Goal: Task Accomplishment & Management: Manage account settings

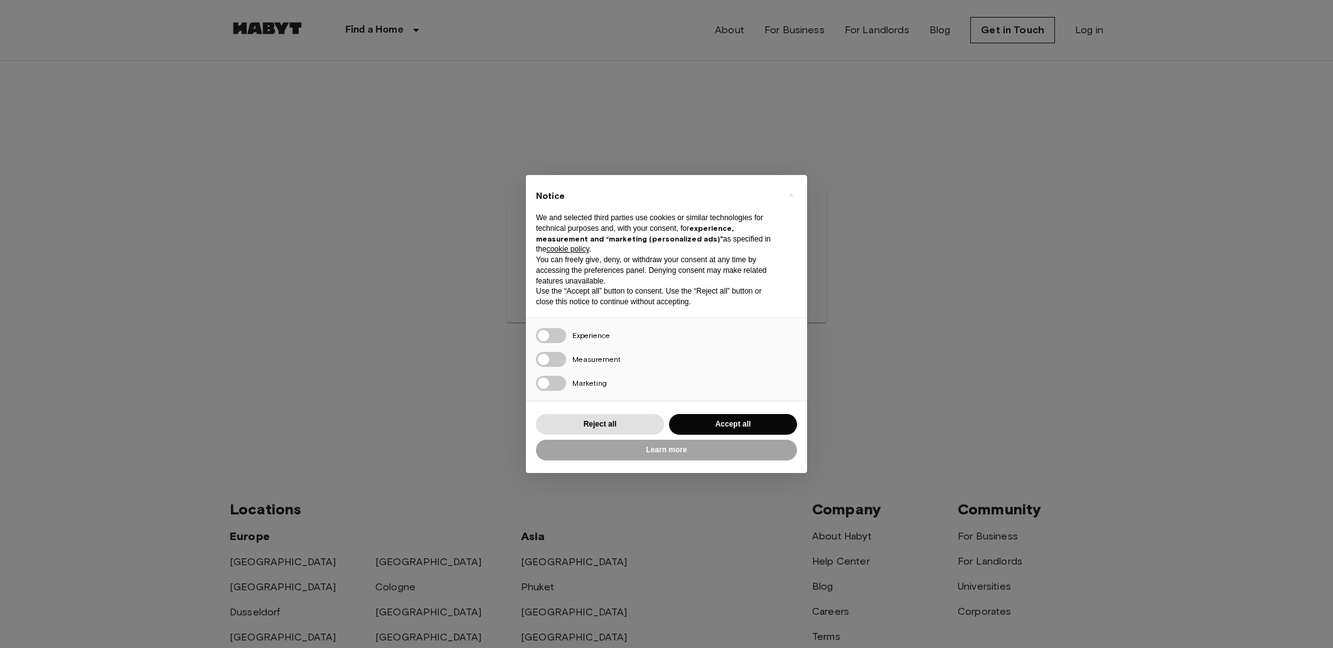
click at [564, 242] on strong "experience, measurement and “marketing (personalized ads)”" at bounding box center [635, 233] width 198 height 20
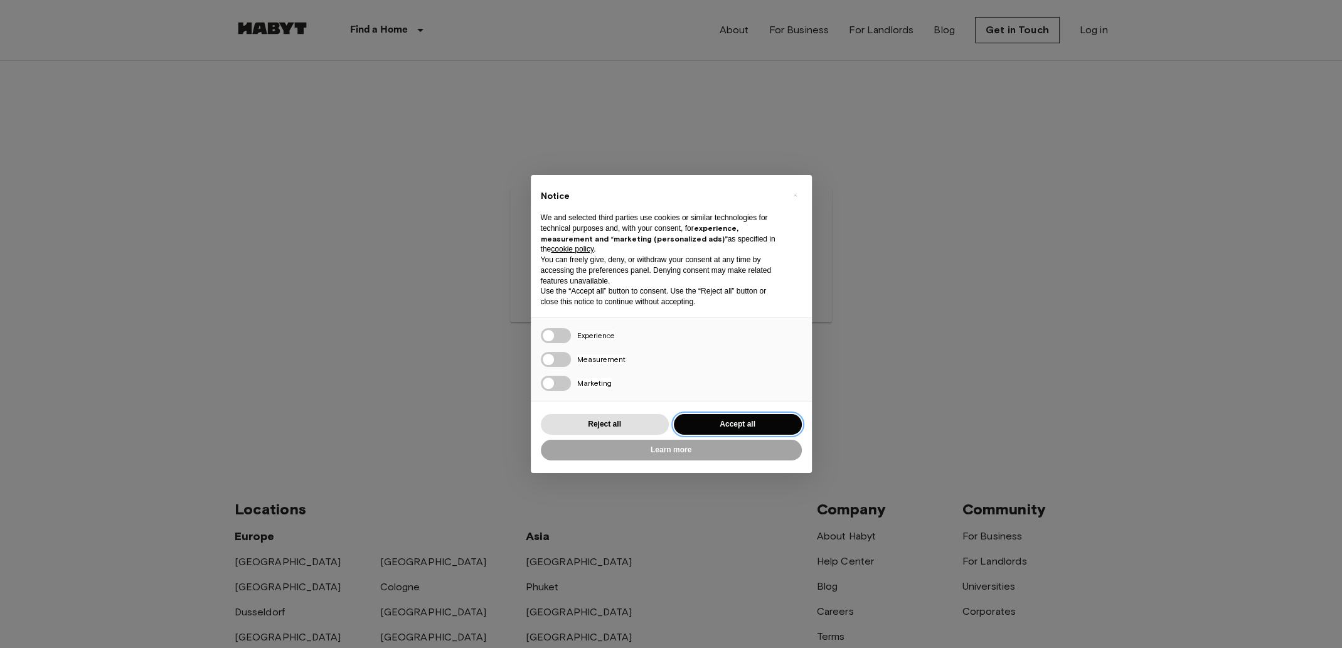
click at [727, 424] on button "Accept all" at bounding box center [738, 424] width 128 height 21
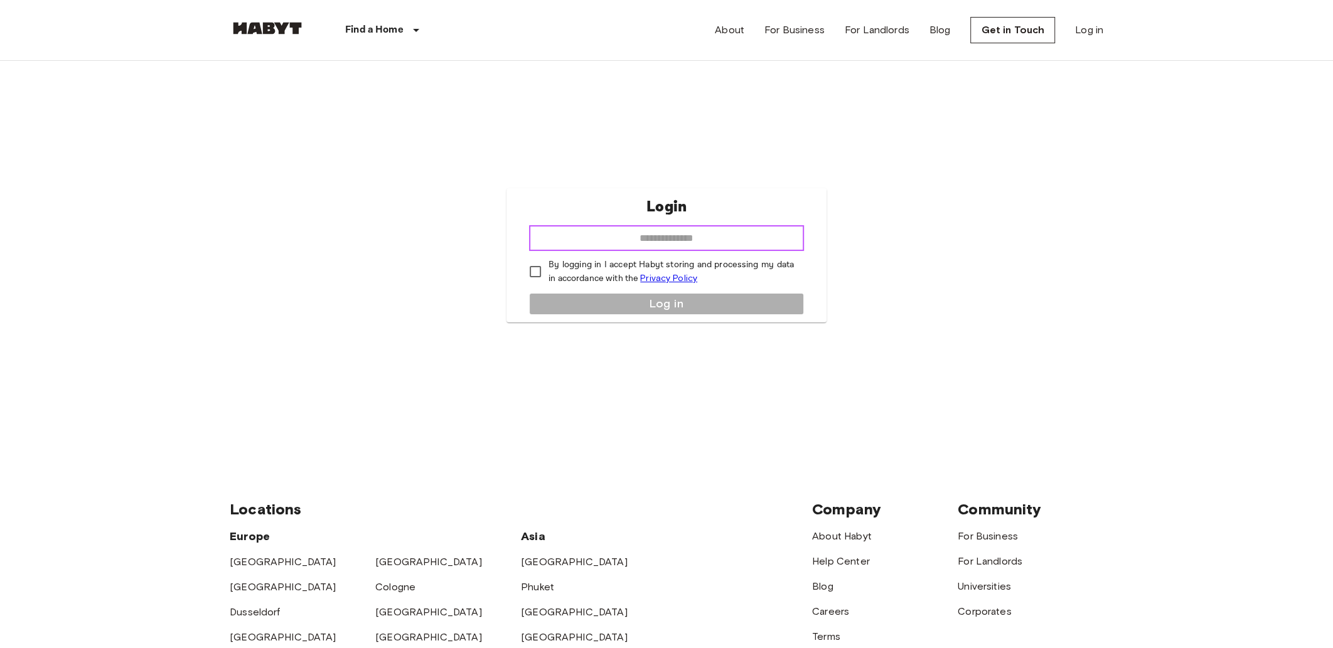
click at [604, 239] on input "email" at bounding box center [666, 238] width 275 height 25
type input "**********"
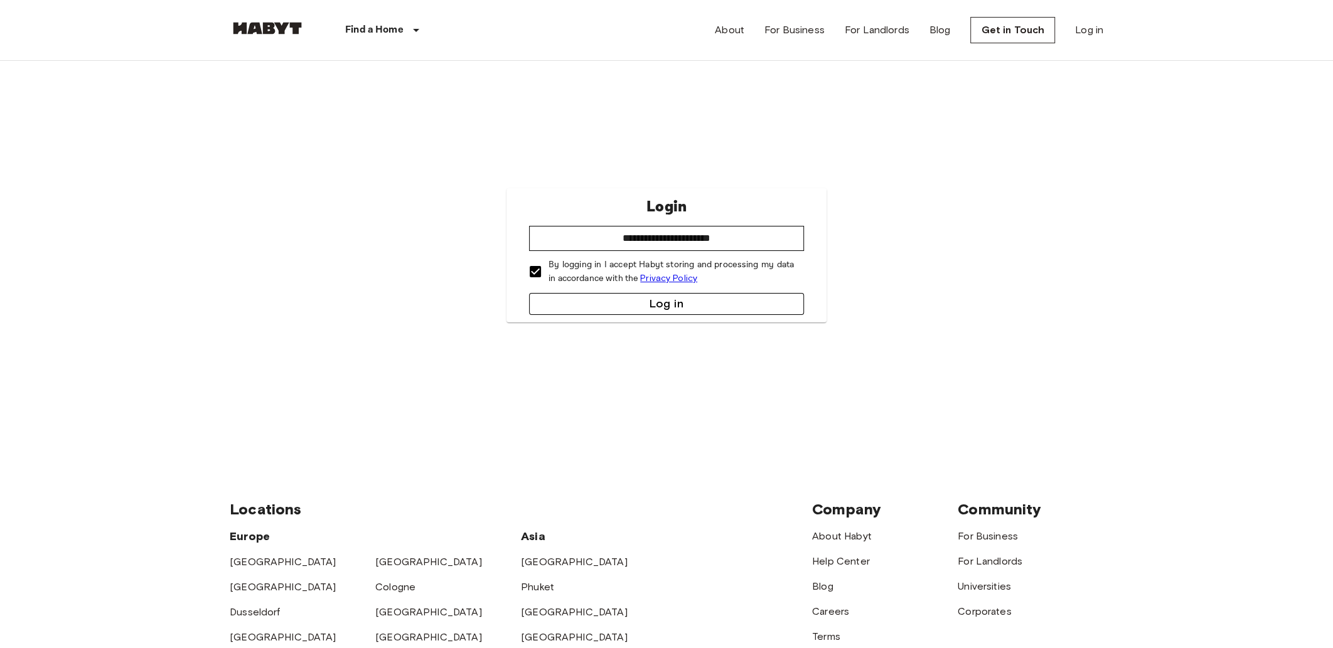
click at [637, 301] on button "Log in" at bounding box center [666, 304] width 275 height 22
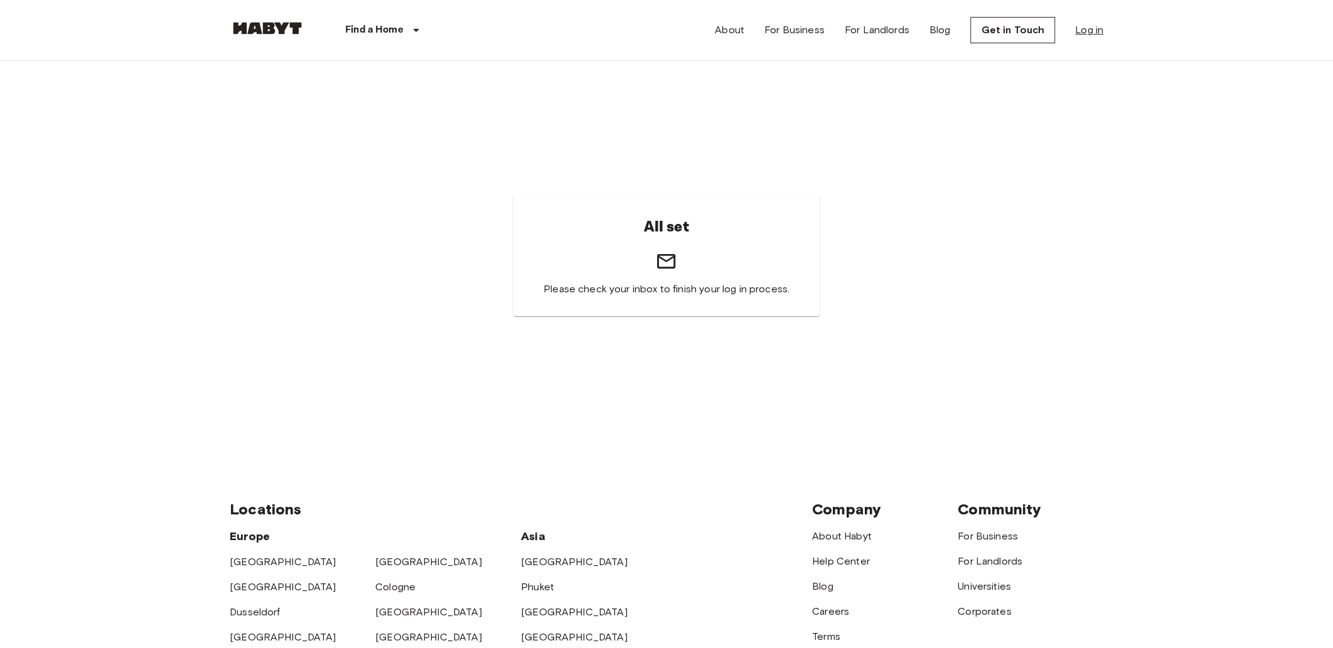
click at [1084, 26] on link "Log in" at bounding box center [1089, 30] width 28 height 15
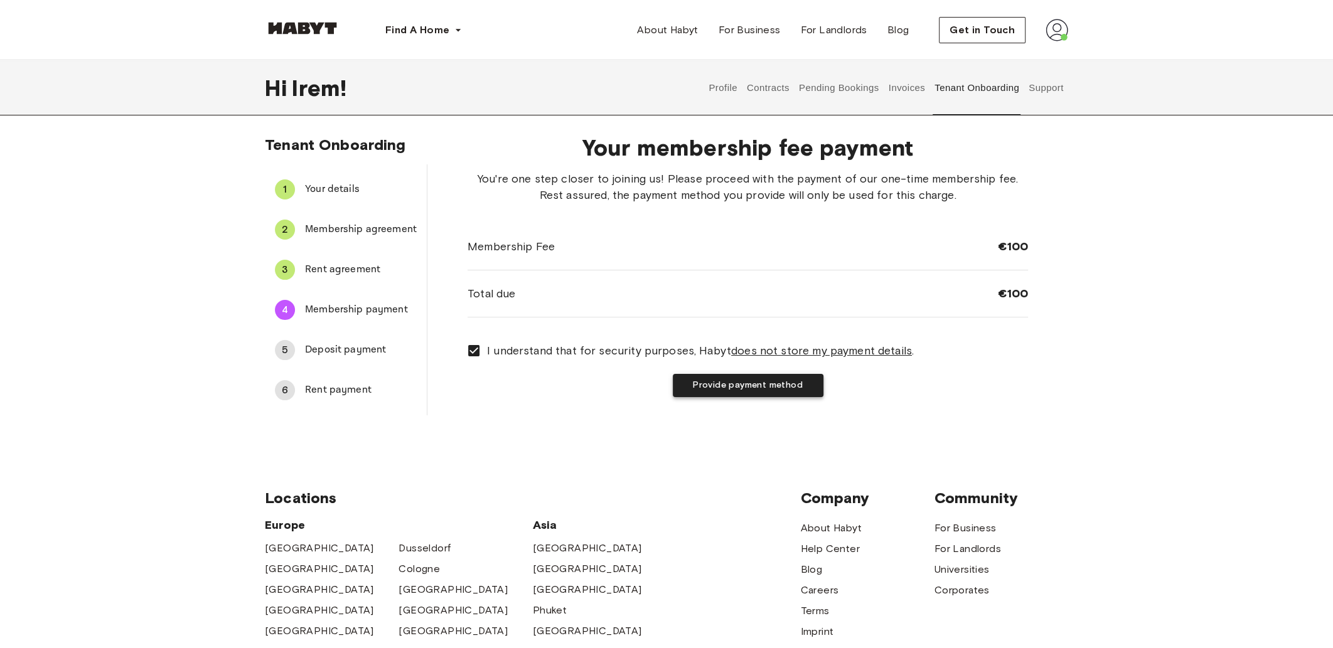
click at [751, 383] on button "Provide payment method" at bounding box center [748, 385] width 151 height 23
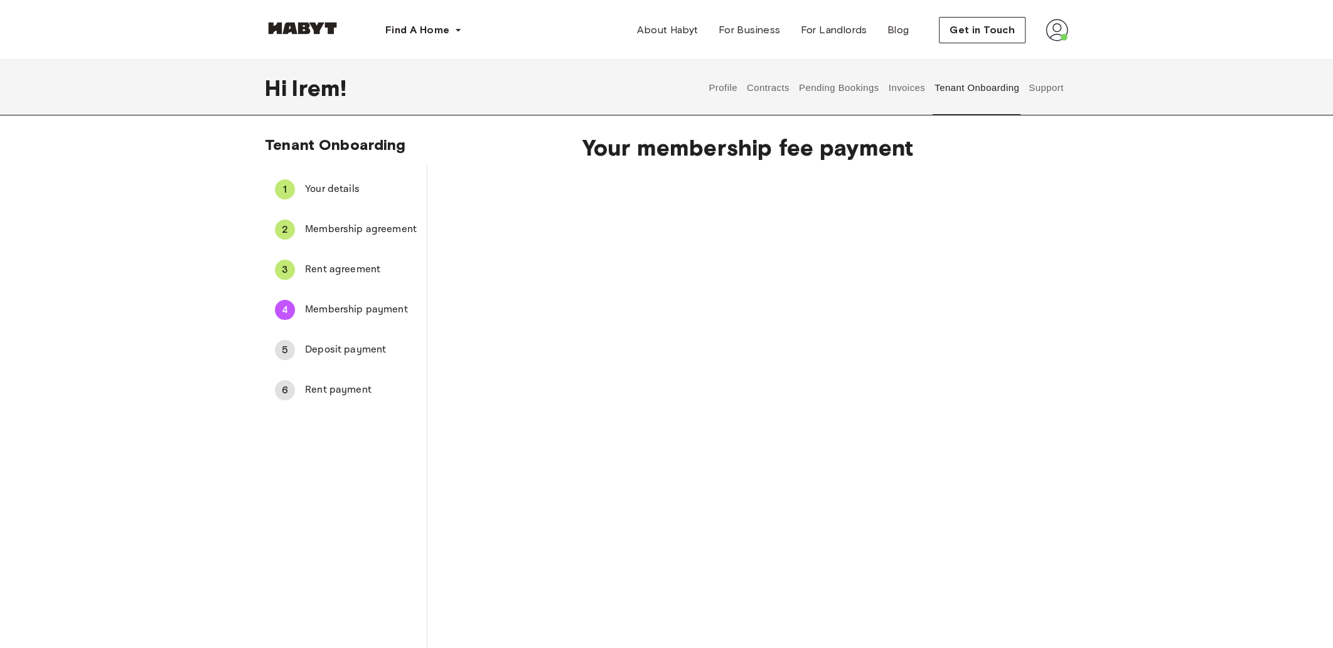
click at [560, 358] on div "Charge membership fee" at bounding box center [748, 424] width 560 height 507
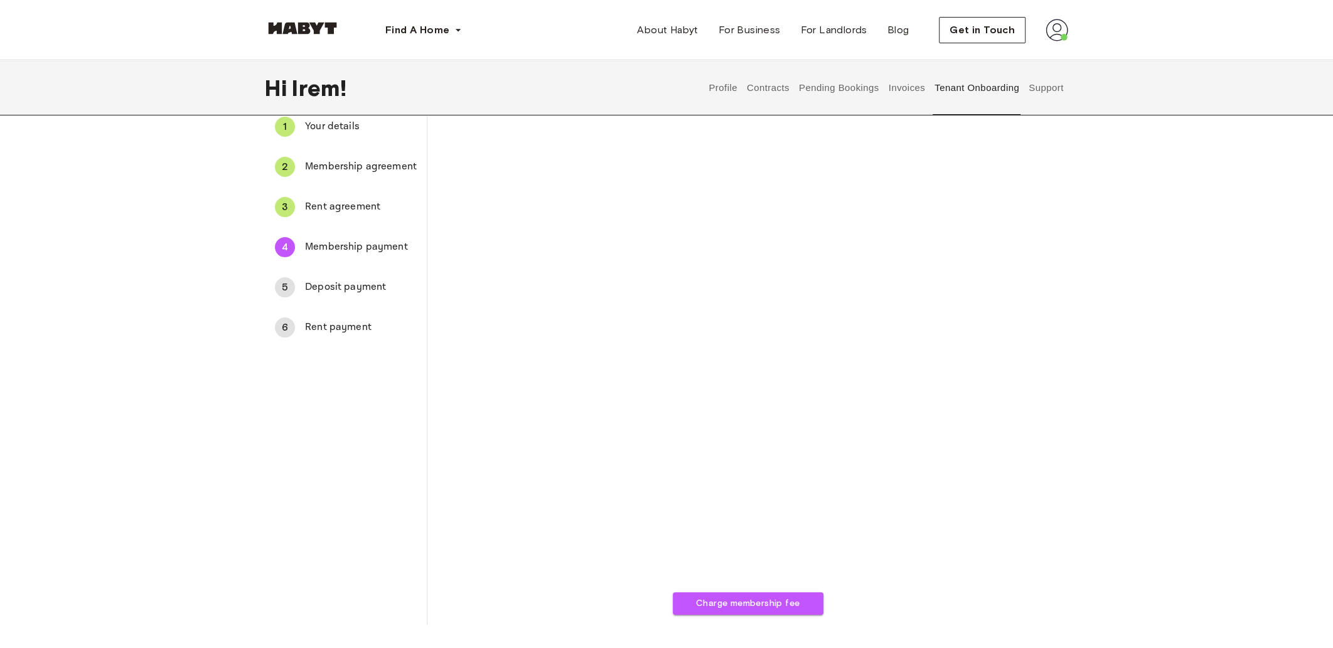
scroll to position [126, 0]
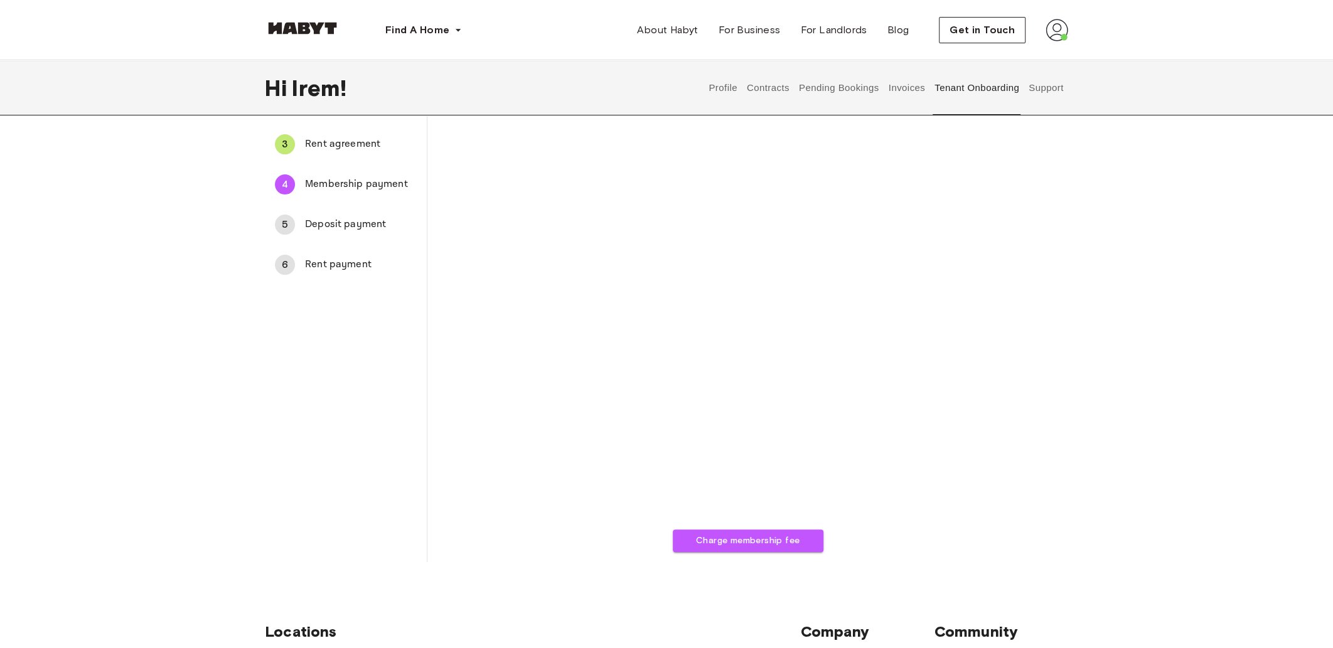
click at [585, 454] on div "Charge membership fee" at bounding box center [748, 298] width 560 height 507
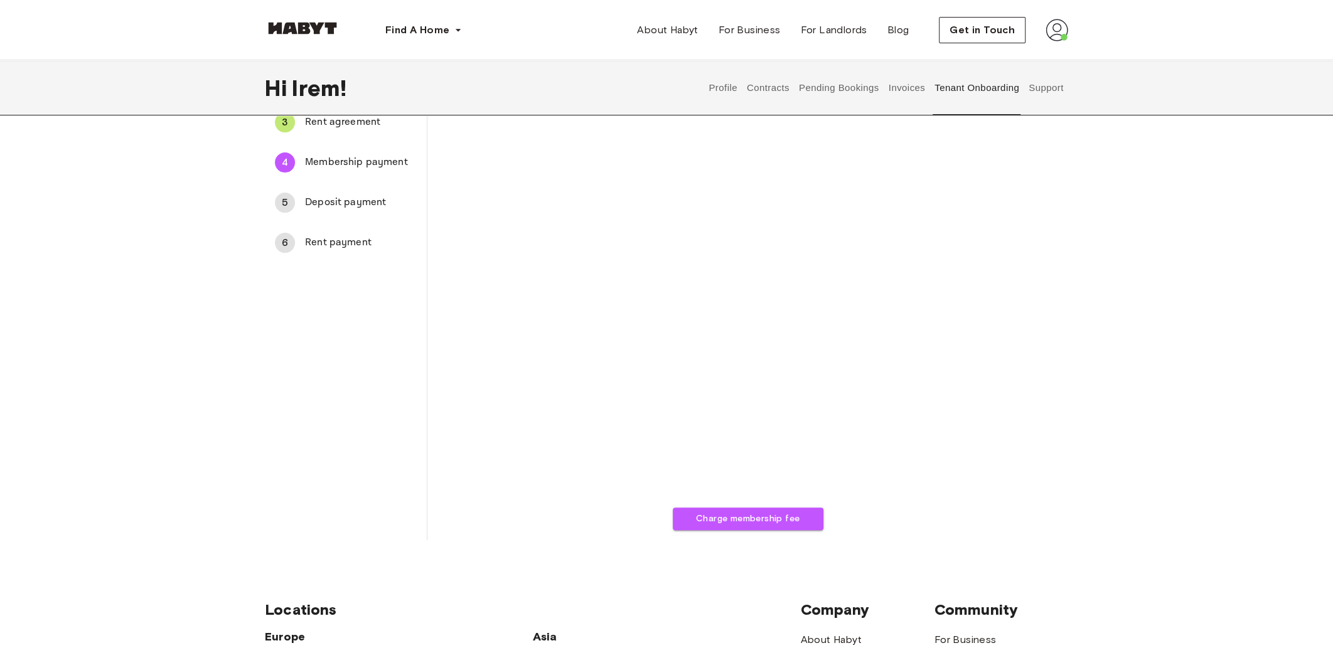
scroll to position [188, 0]
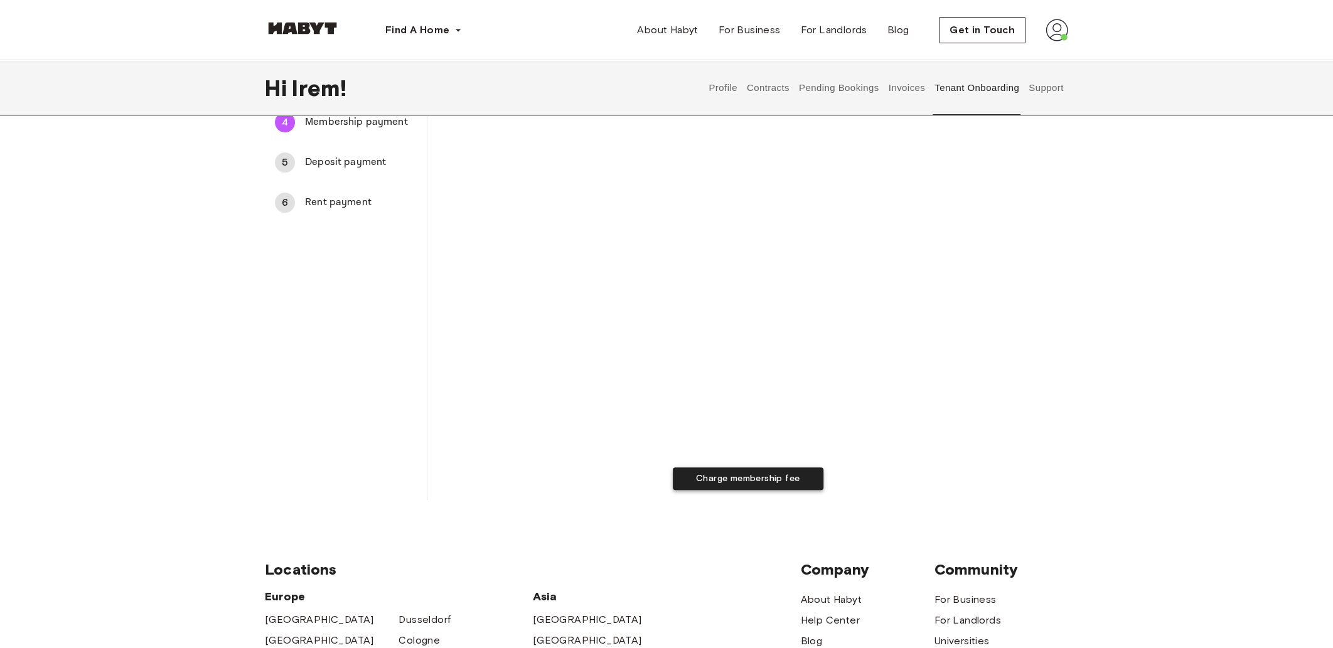
click at [730, 481] on button "Charge membership fee" at bounding box center [748, 479] width 151 height 23
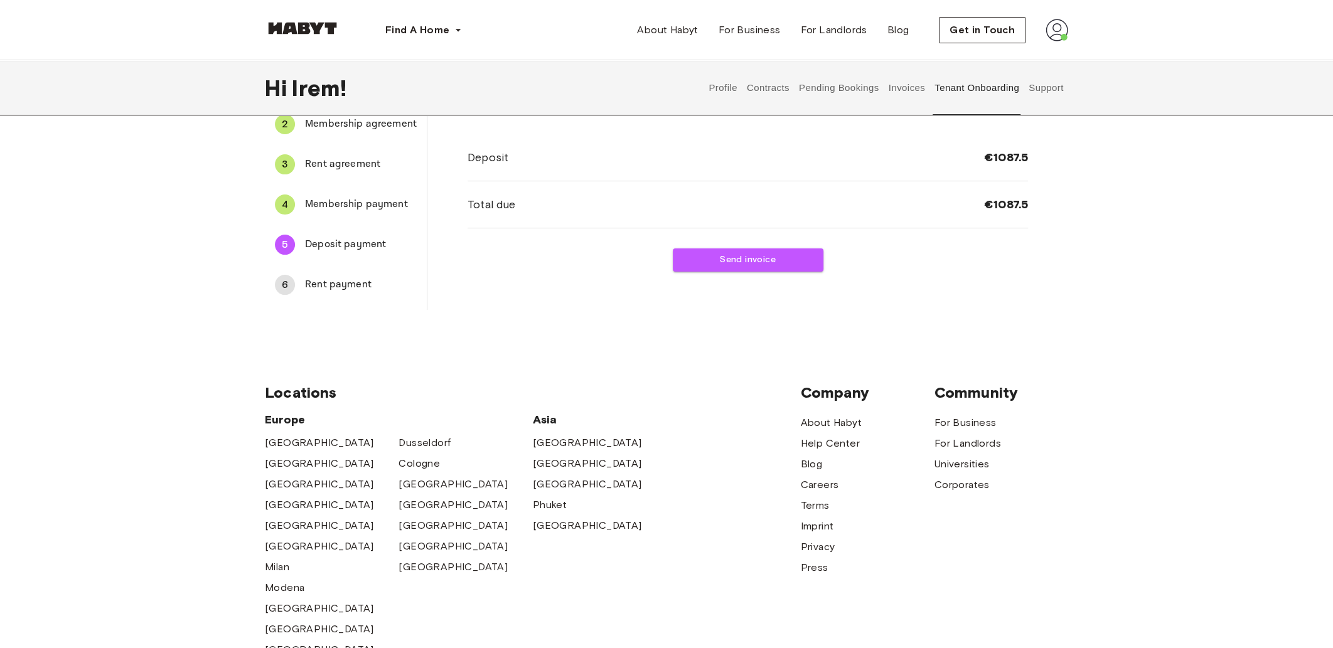
scroll to position [0, 0]
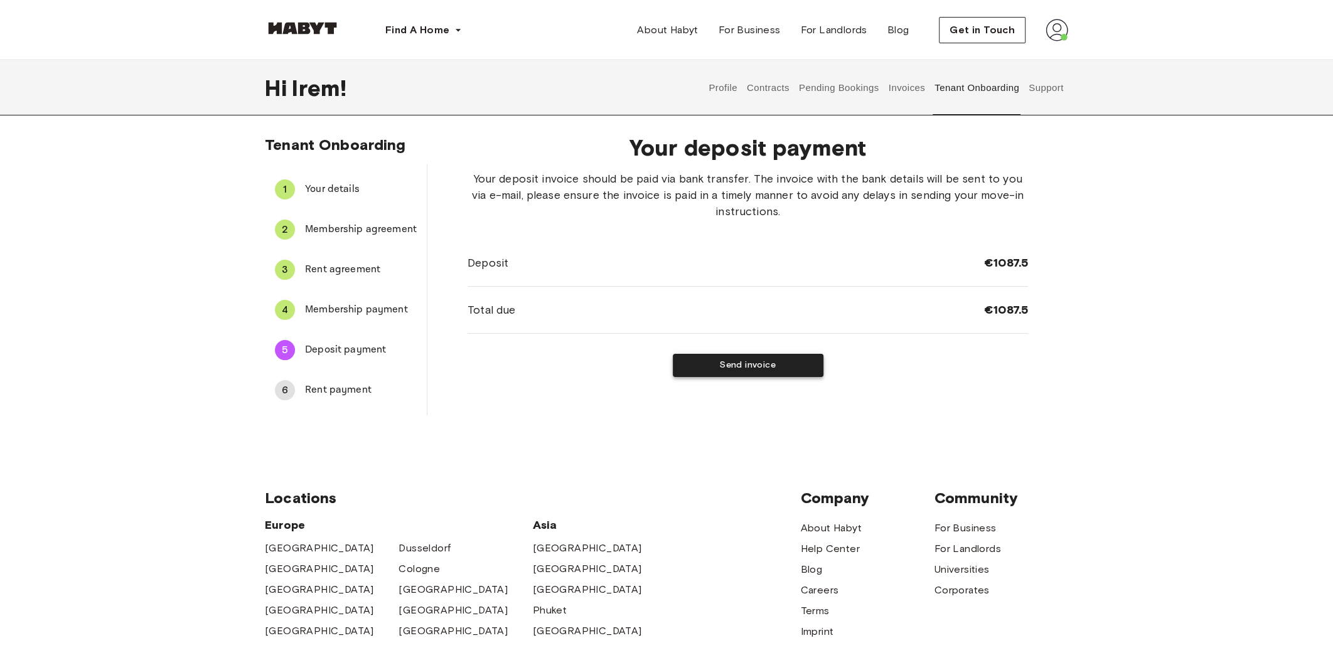
click at [745, 365] on button "Send invoice" at bounding box center [748, 365] width 151 height 23
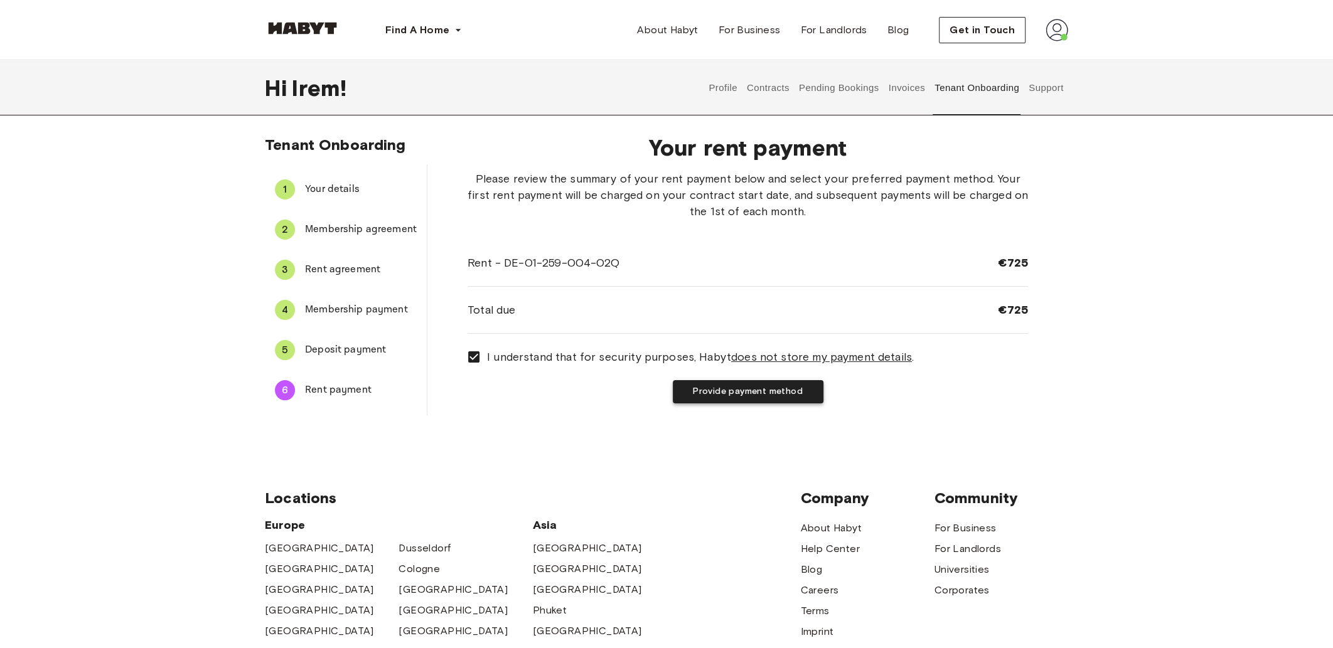
click at [764, 393] on button "Provide payment method" at bounding box center [748, 391] width 151 height 23
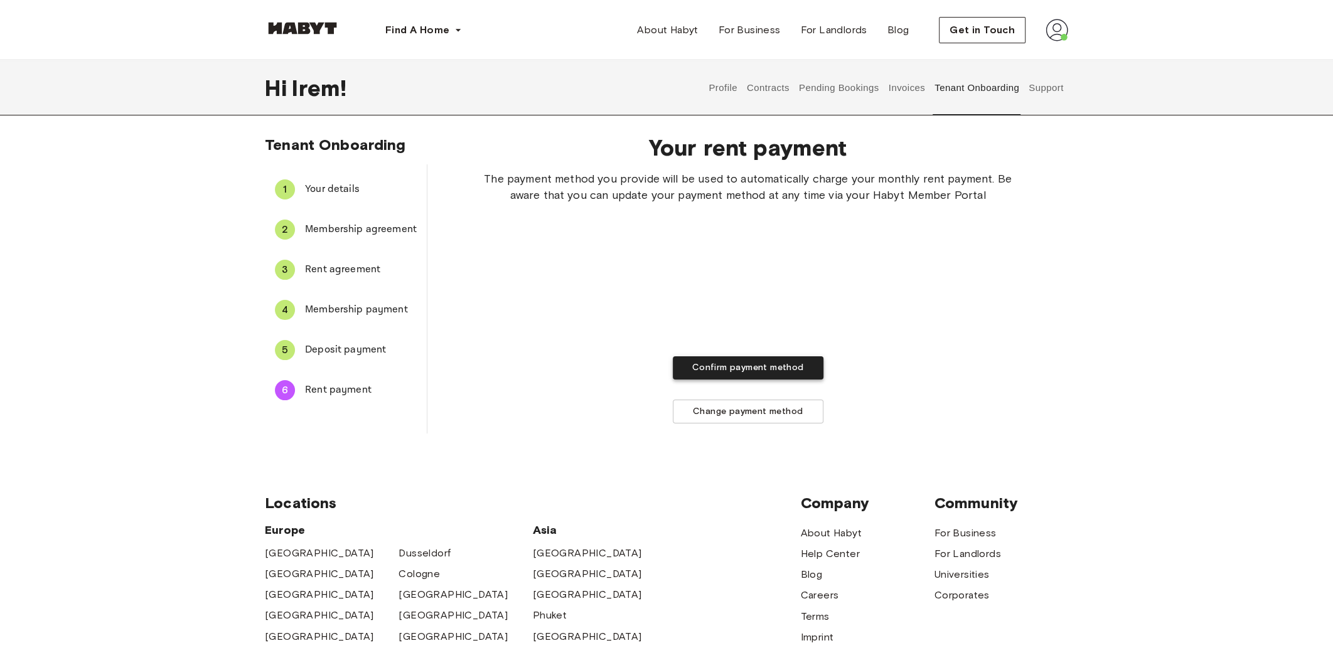
click at [749, 371] on button "Confirm payment method" at bounding box center [748, 367] width 151 height 23
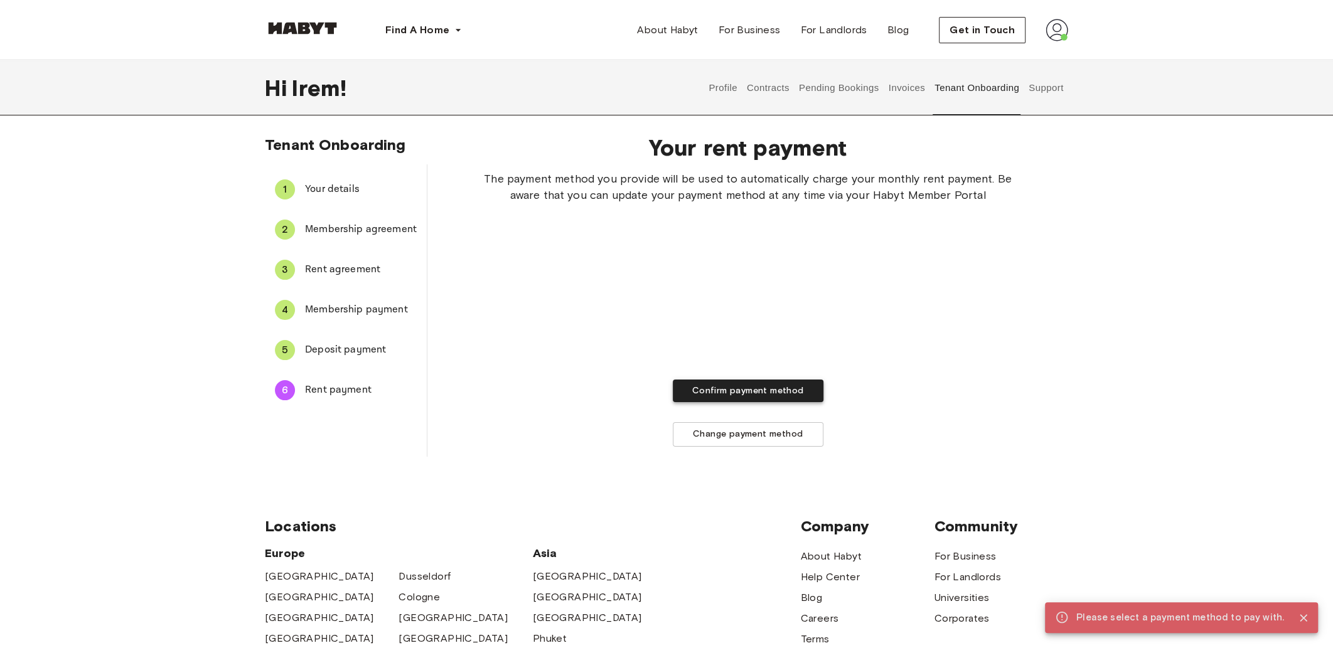
click at [740, 387] on button "Confirm payment method" at bounding box center [748, 391] width 151 height 23
click at [732, 396] on button "Confirm payment method" at bounding box center [748, 394] width 151 height 23
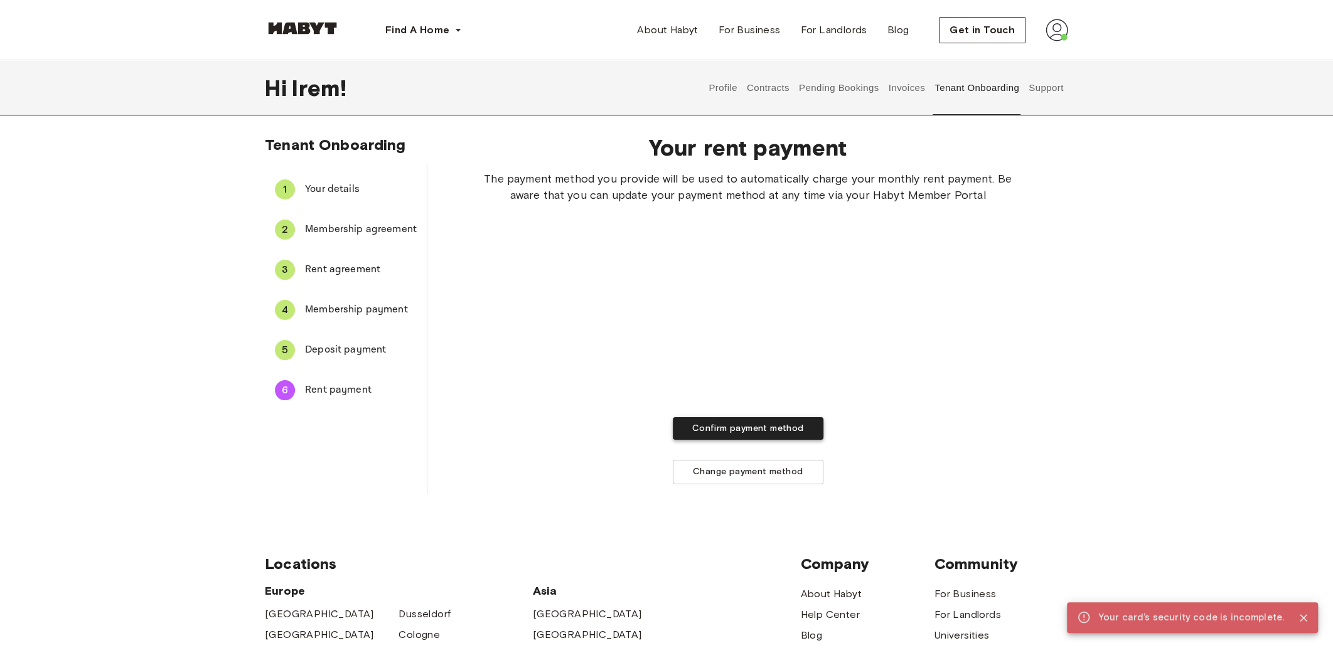
click at [735, 434] on button "Confirm payment method" at bounding box center [748, 428] width 151 height 23
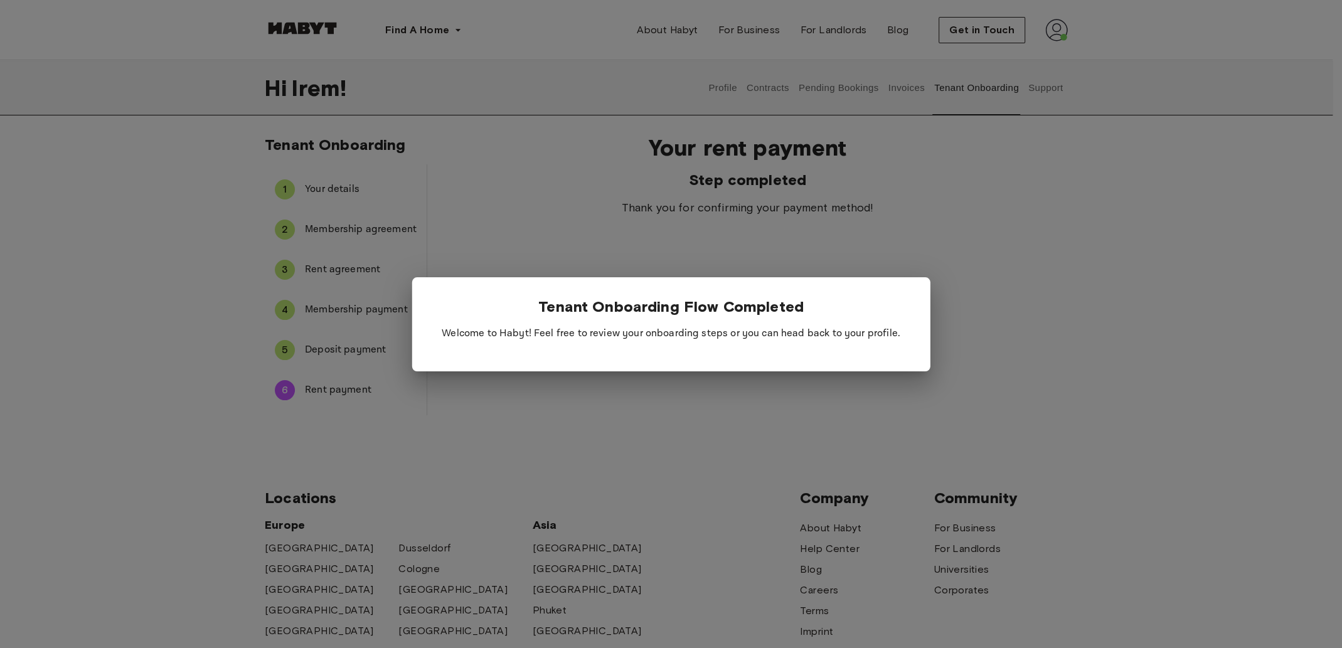
click at [631, 404] on div at bounding box center [671, 324] width 1342 height 648
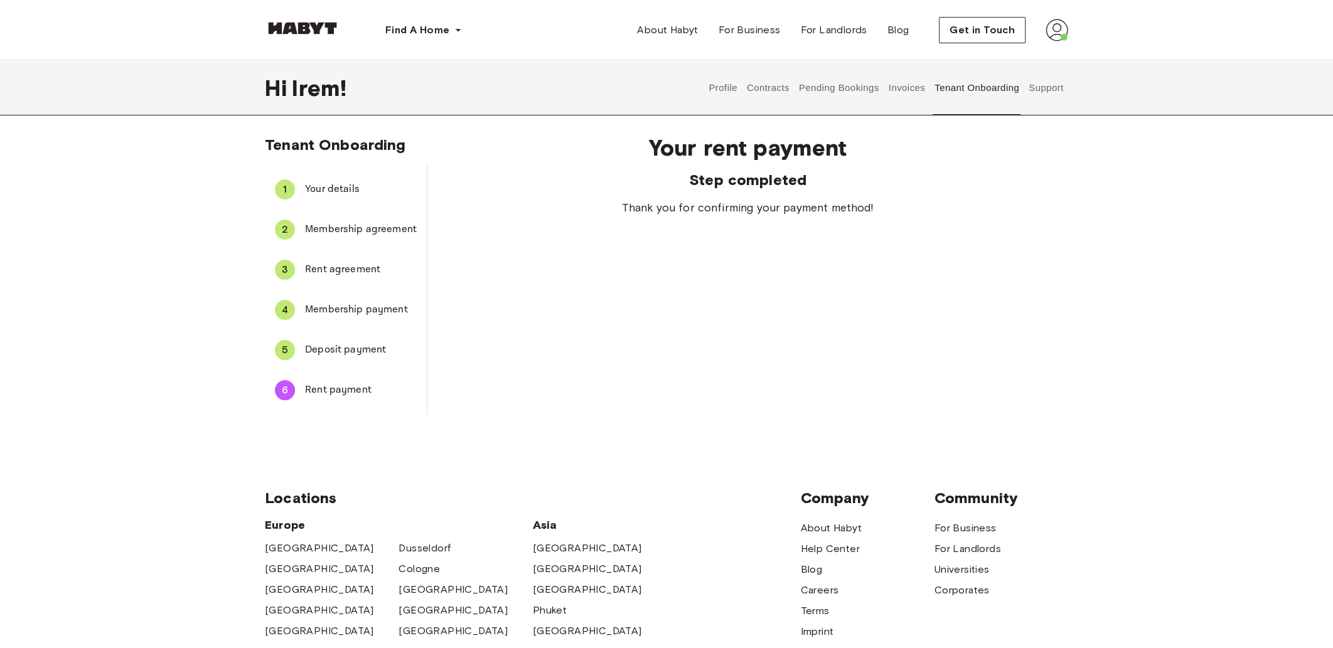
click at [772, 88] on button "Contracts" at bounding box center [768, 87] width 46 height 55
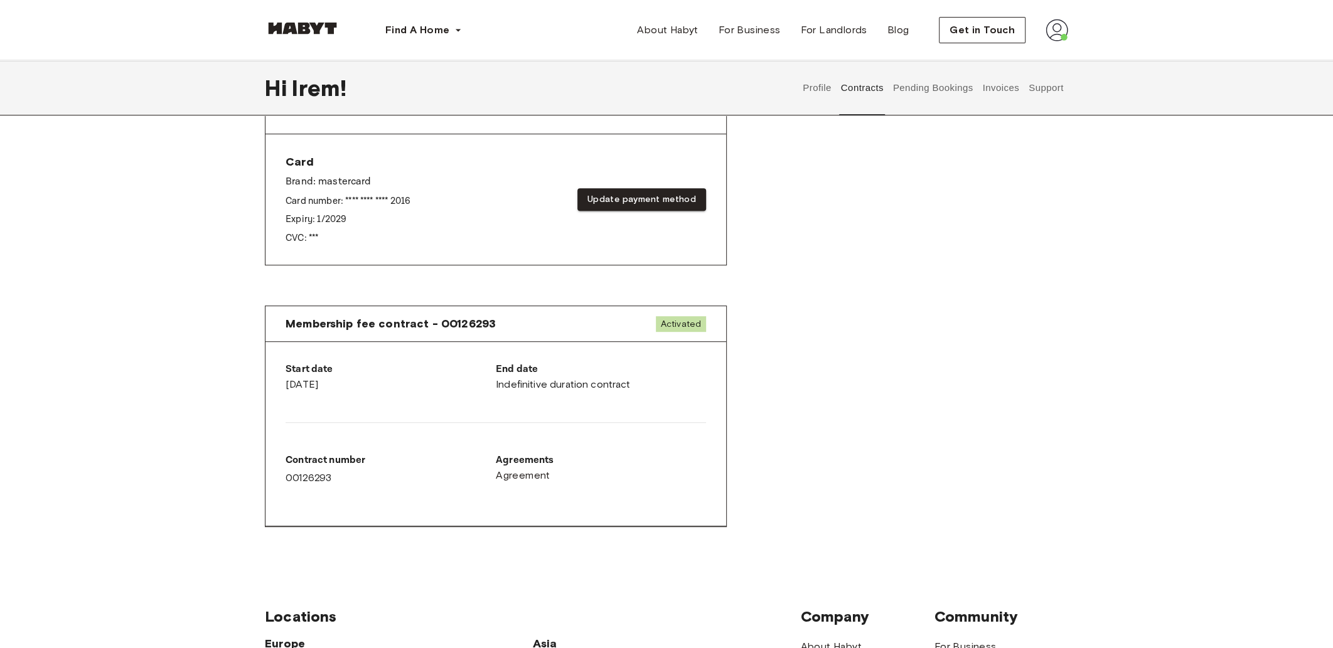
scroll to position [501, 0]
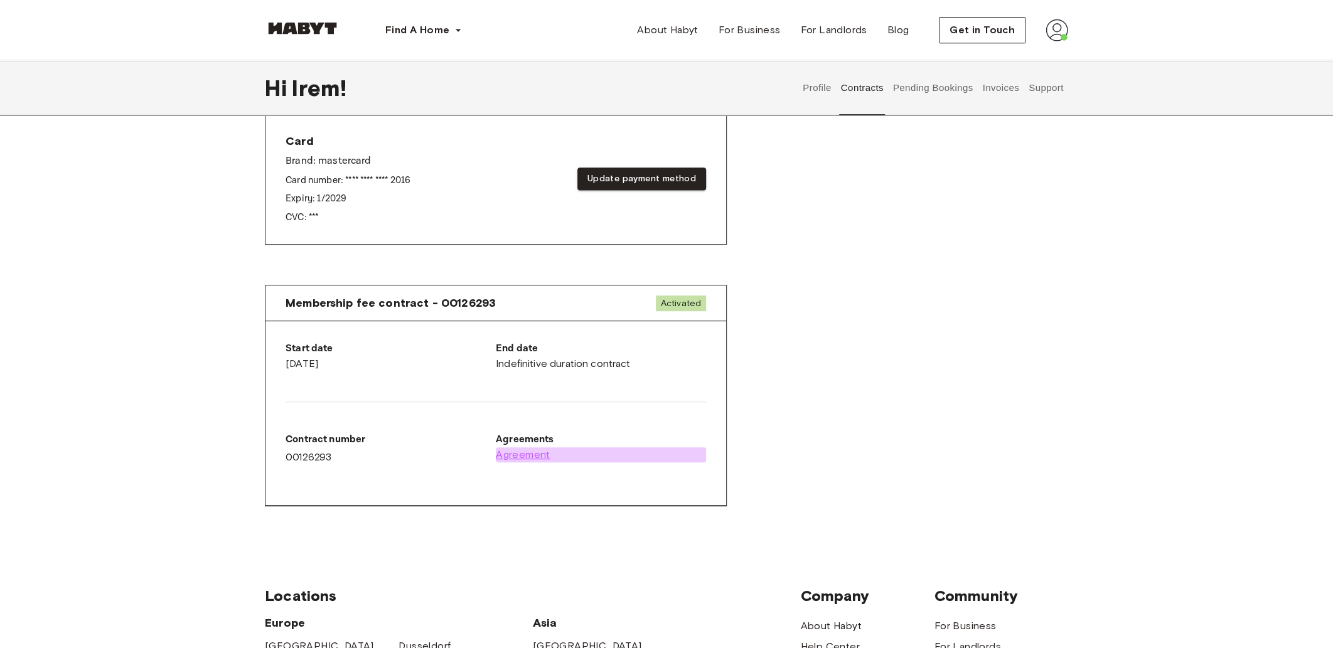
click at [532, 457] on span "Agreement" at bounding box center [523, 454] width 55 height 15
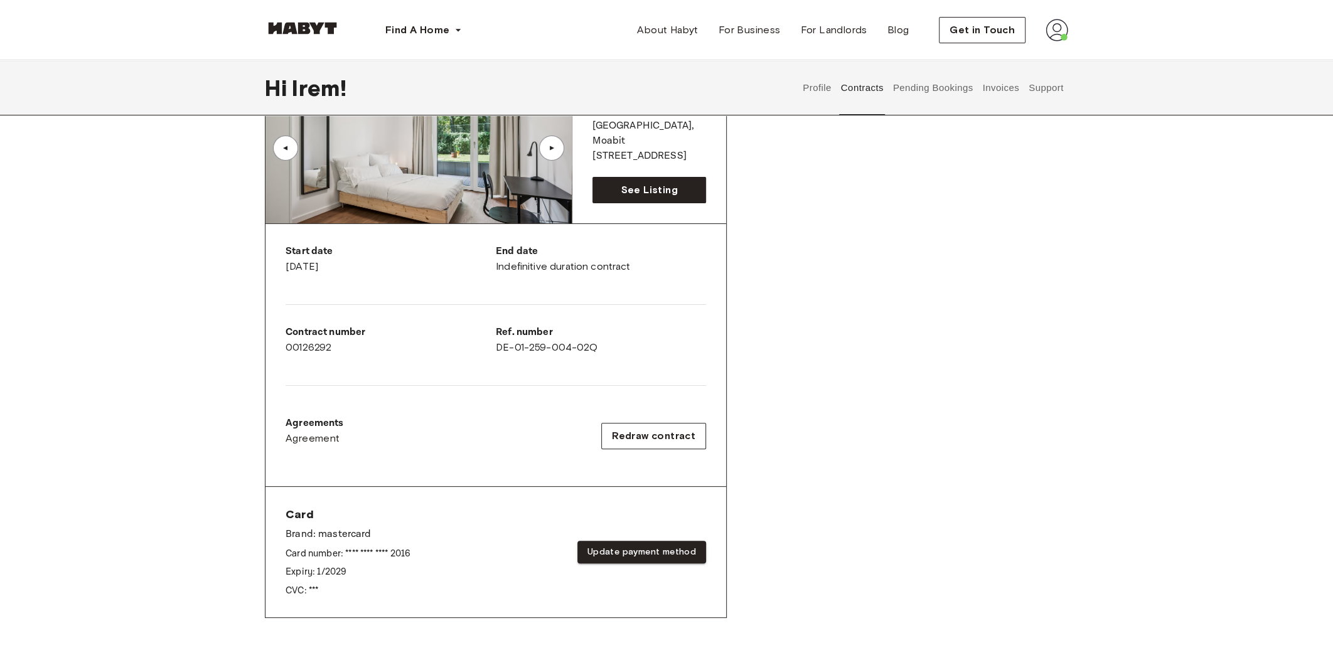
scroll to position [126, 0]
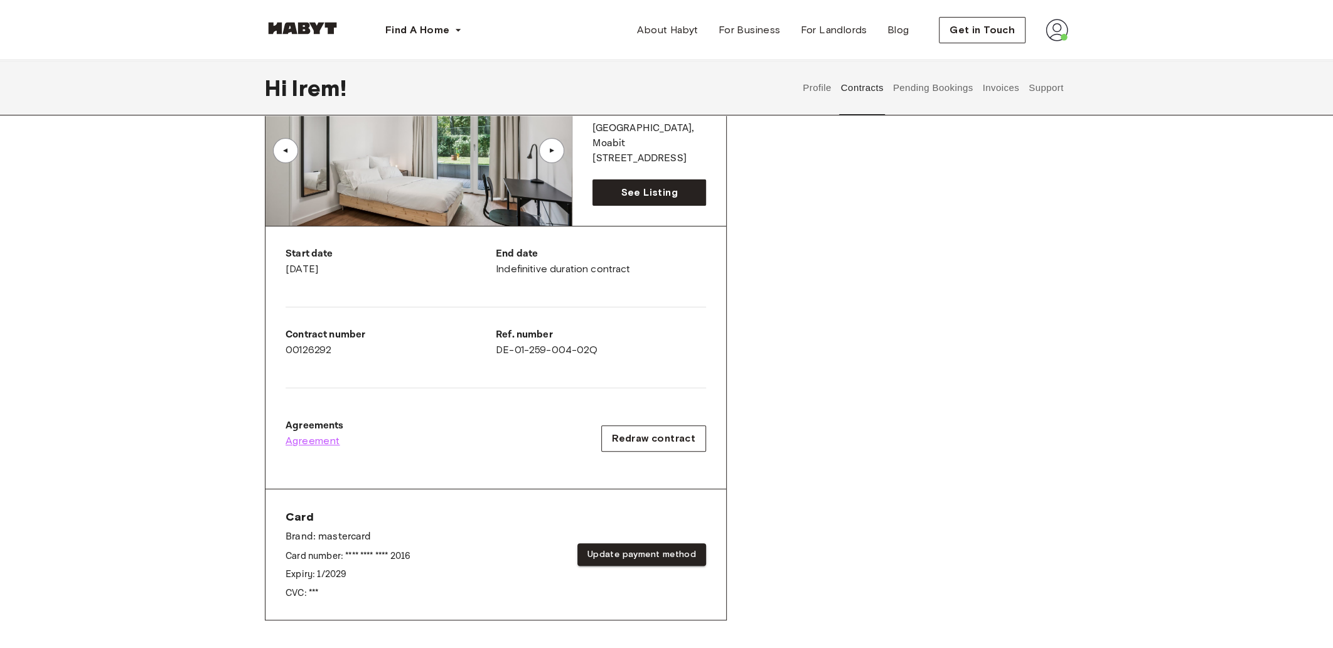
click at [317, 437] on span "Agreement" at bounding box center [313, 441] width 55 height 15
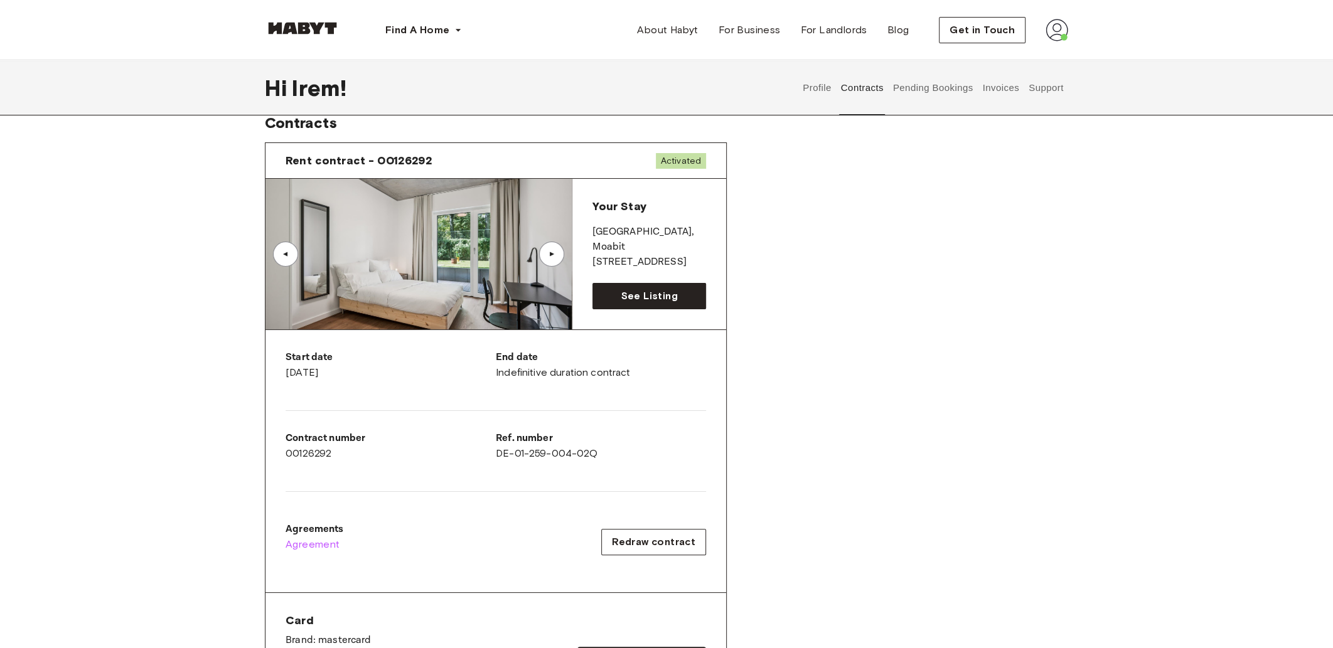
scroll to position [0, 0]
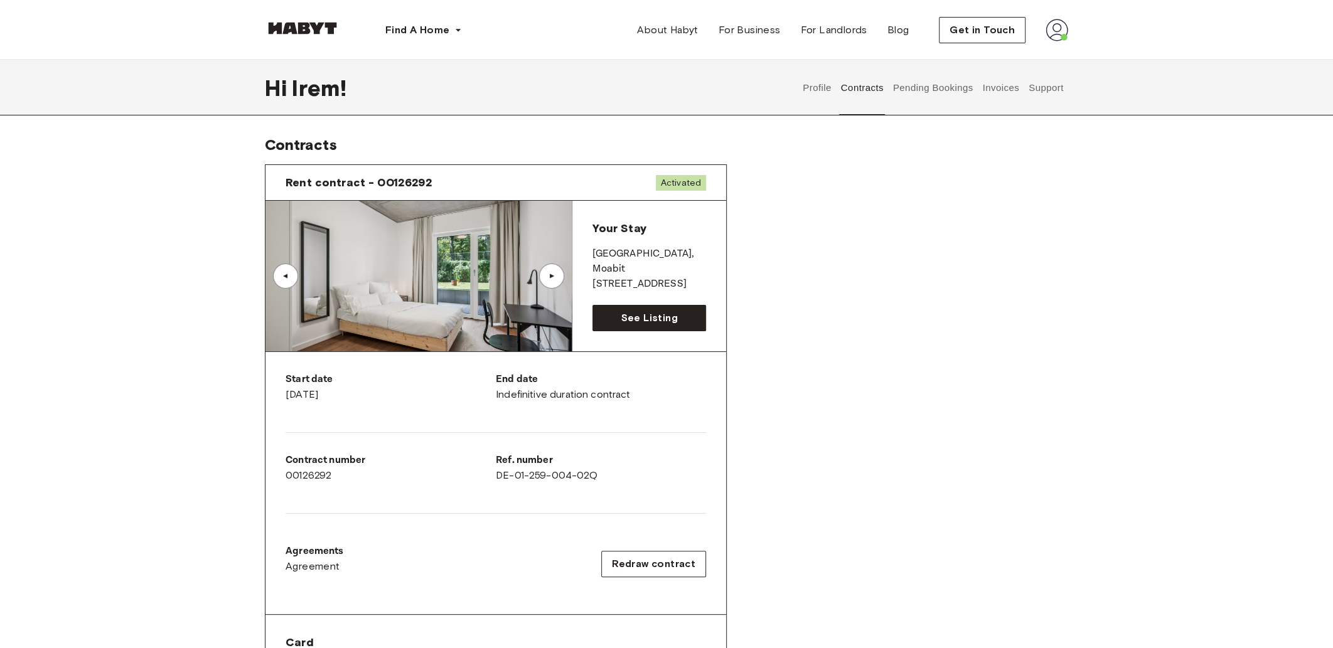
click at [930, 91] on button "Pending Bookings" at bounding box center [932, 87] width 83 height 55
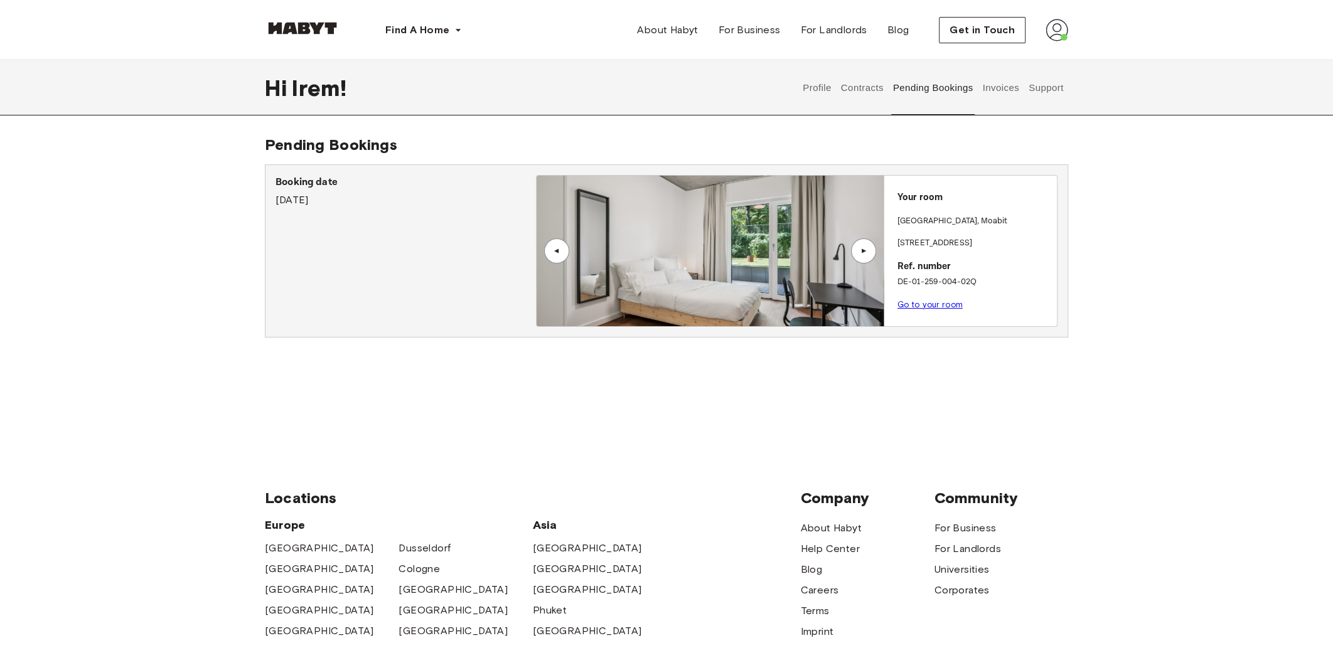
click at [995, 88] on button "Invoices" at bounding box center [1001, 87] width 40 height 55
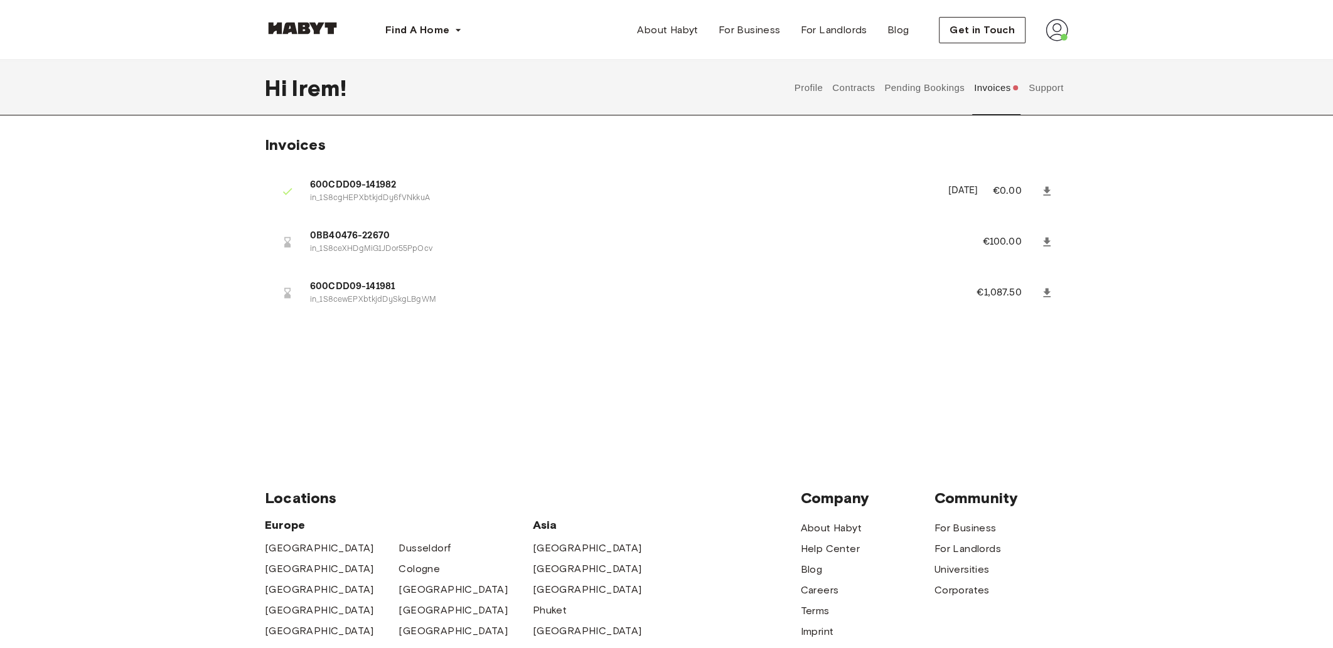
click at [995, 242] on p "€100.00" at bounding box center [1010, 242] width 56 height 15
click at [1047, 238] on icon at bounding box center [1047, 241] width 8 height 9
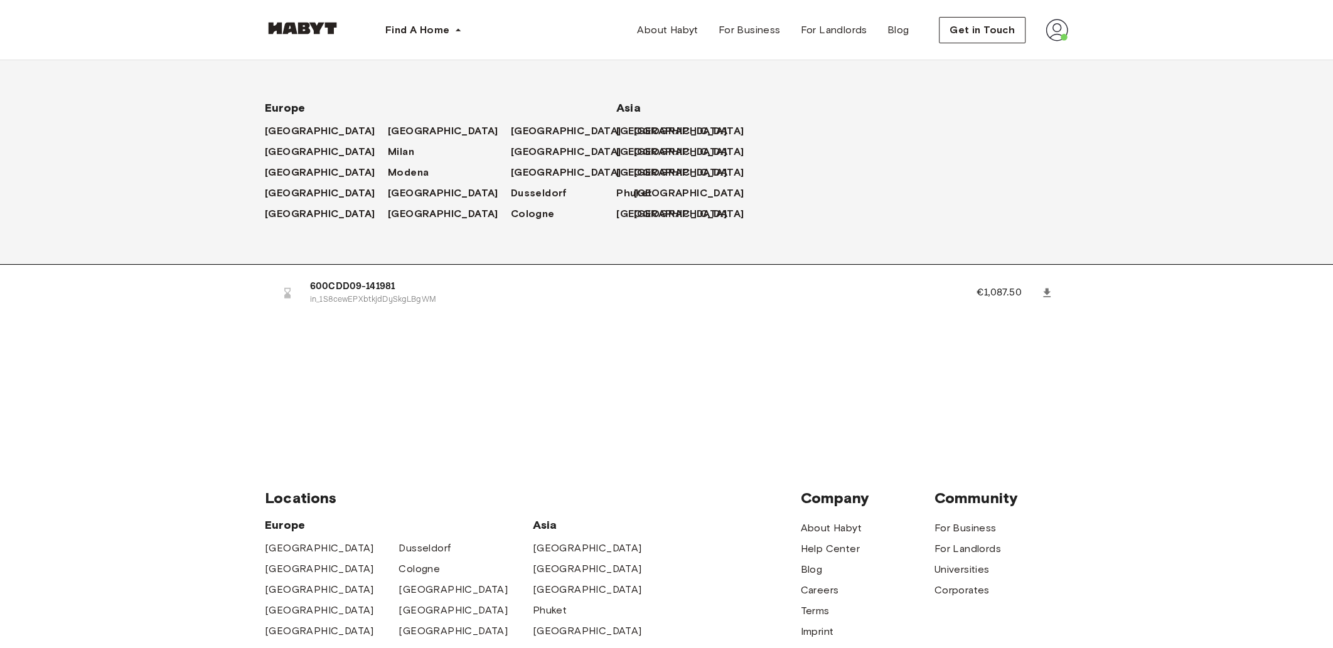
click at [586, 365] on div "Invoices 600CDD09-141982 in_1S8cgHEPXbtkjdDy6fVNkkuA September 18th, 2025 €0.00…" at bounding box center [666, 287] width 1333 height 303
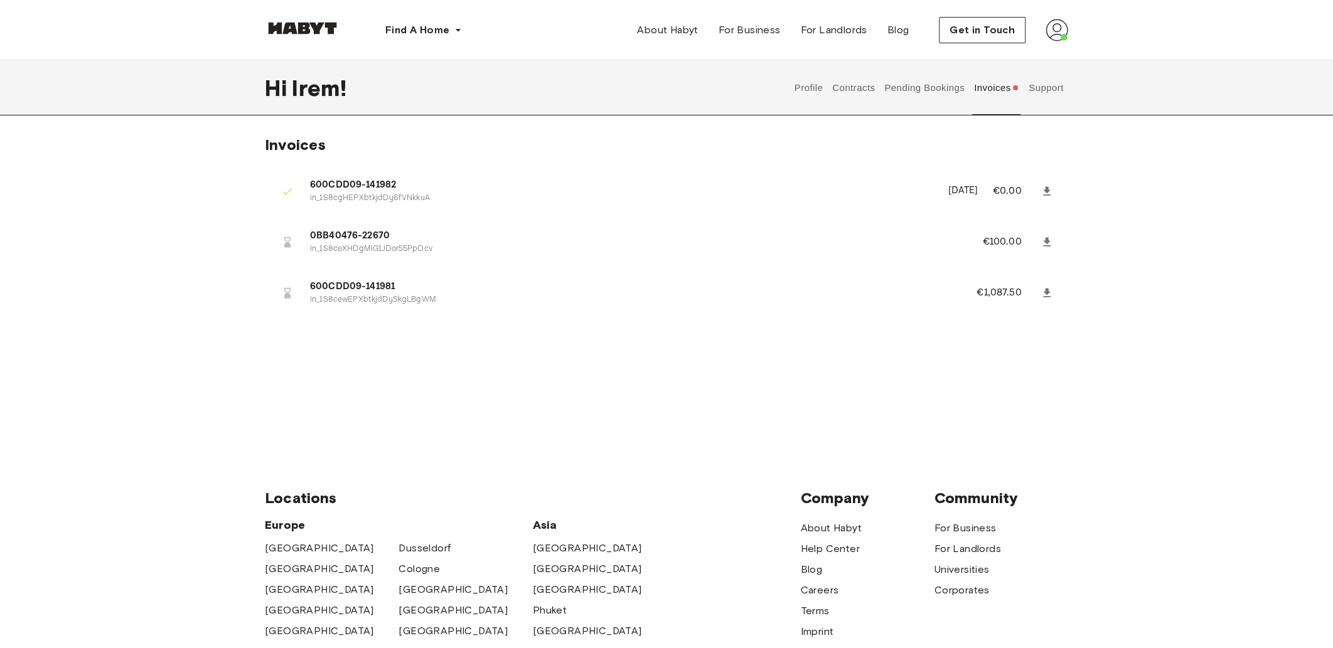
click at [921, 85] on button "Pending Bookings" at bounding box center [924, 87] width 83 height 55
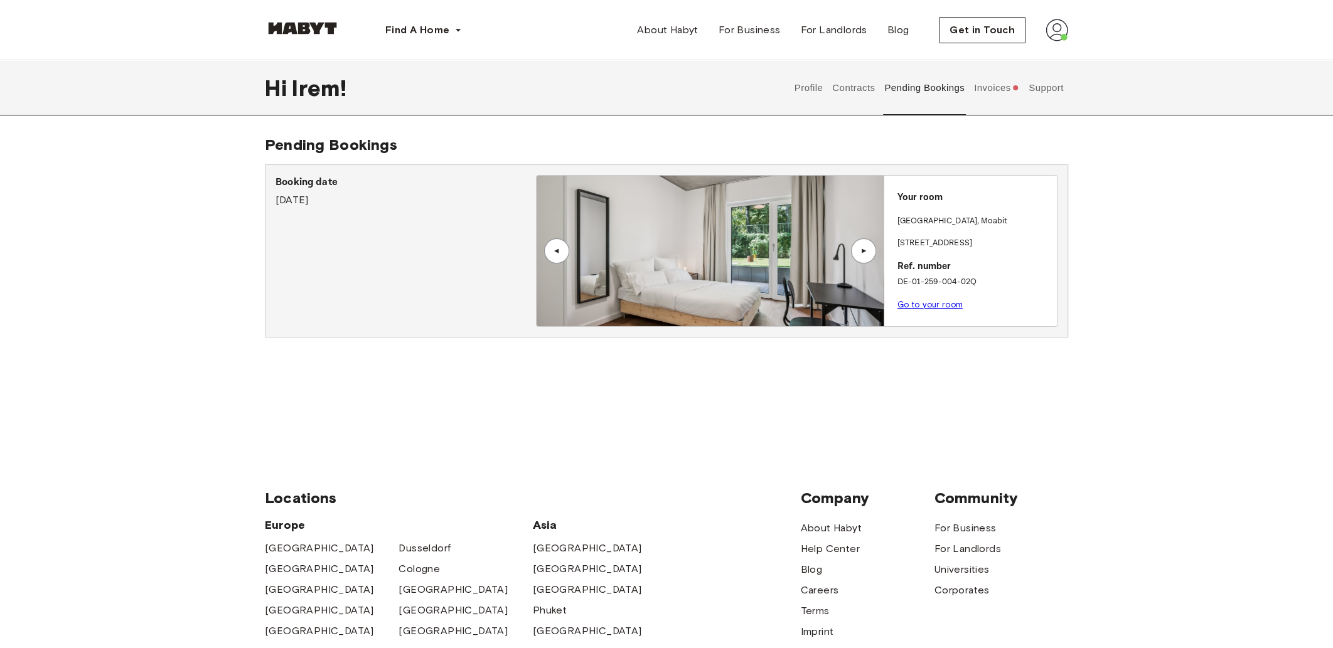
click at [998, 85] on button "Invoices" at bounding box center [996, 87] width 48 height 55
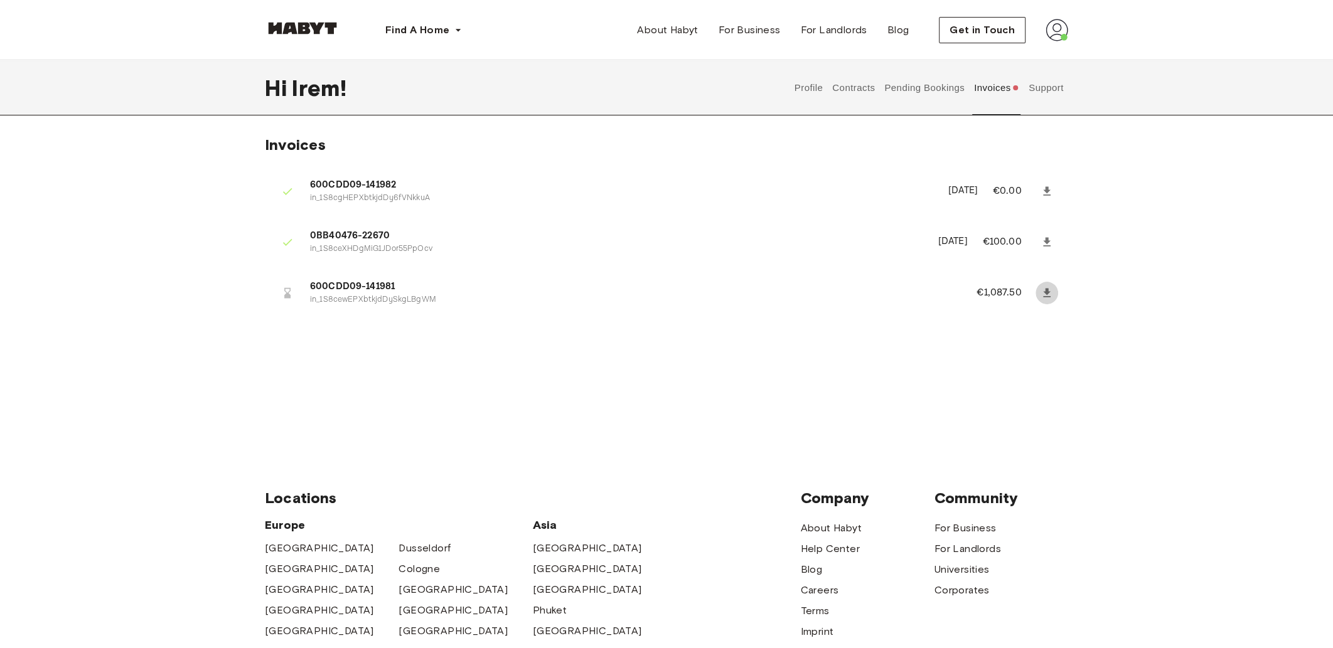
click at [1045, 290] on icon at bounding box center [1047, 292] width 8 height 9
click at [922, 96] on button "Pending Bookings" at bounding box center [924, 87] width 83 height 55
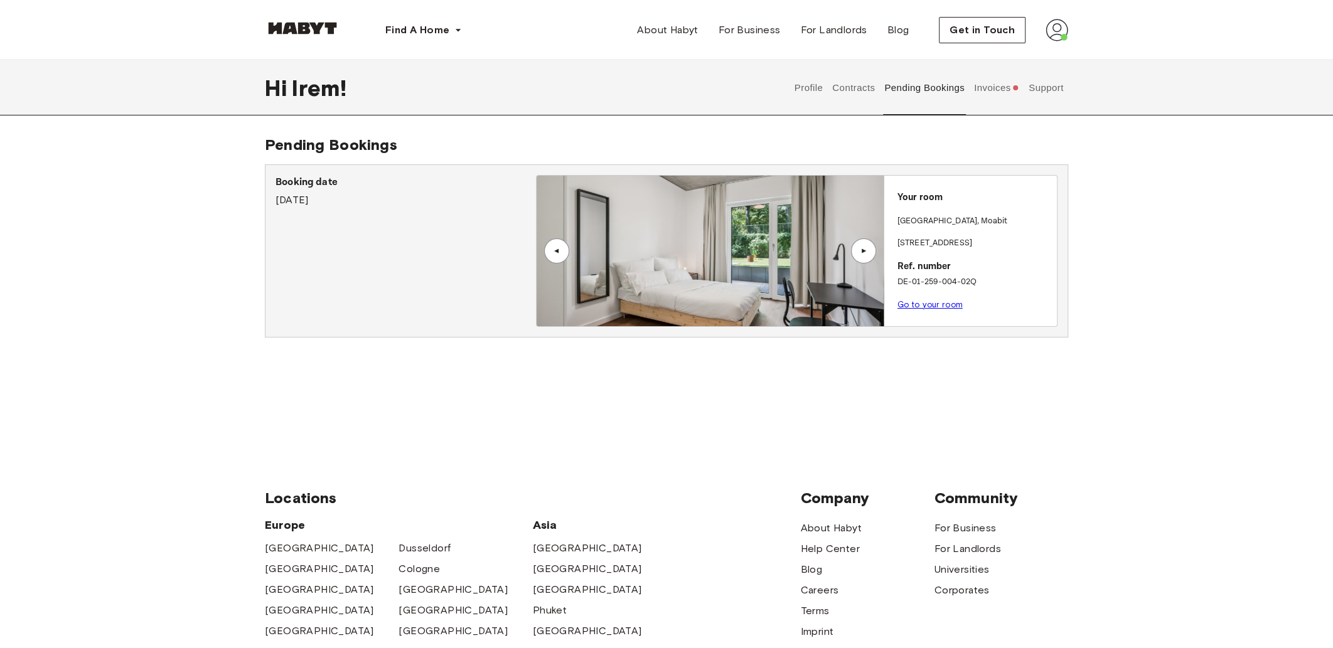
click at [859, 87] on button "Contracts" at bounding box center [854, 87] width 46 height 55
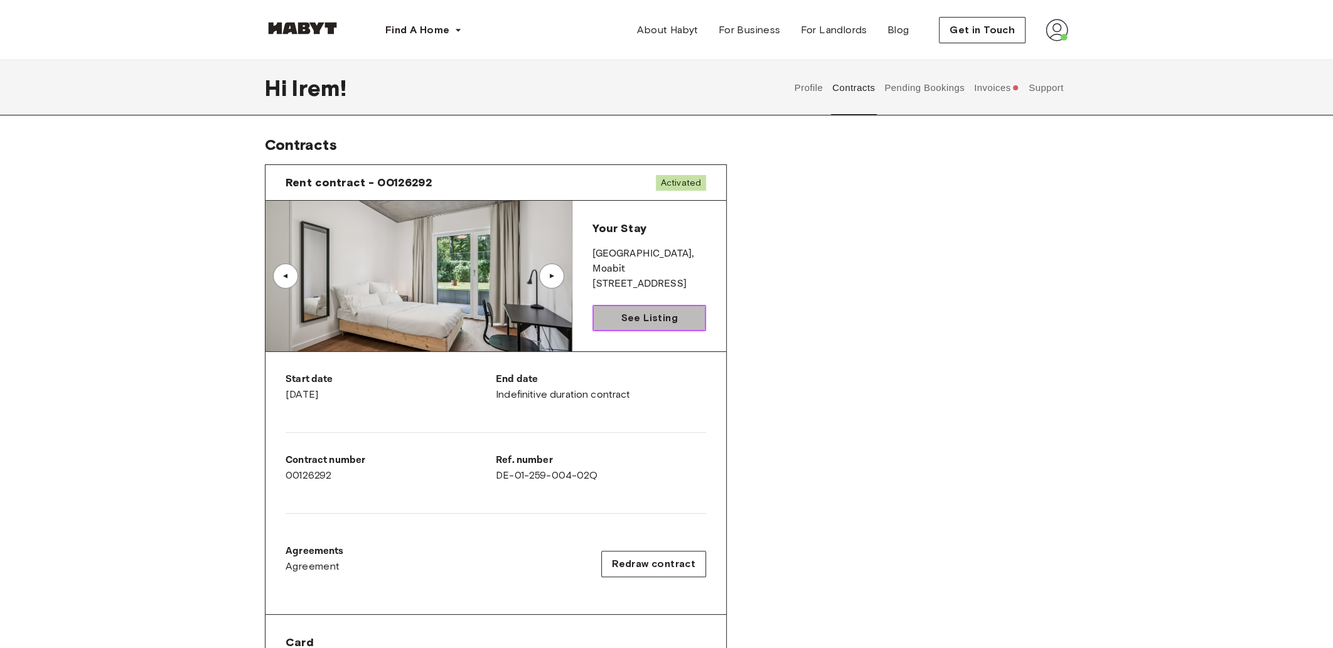
click at [634, 311] on span "See Listing" at bounding box center [649, 318] width 56 height 15
